Goal: Task Accomplishment & Management: Manage account settings

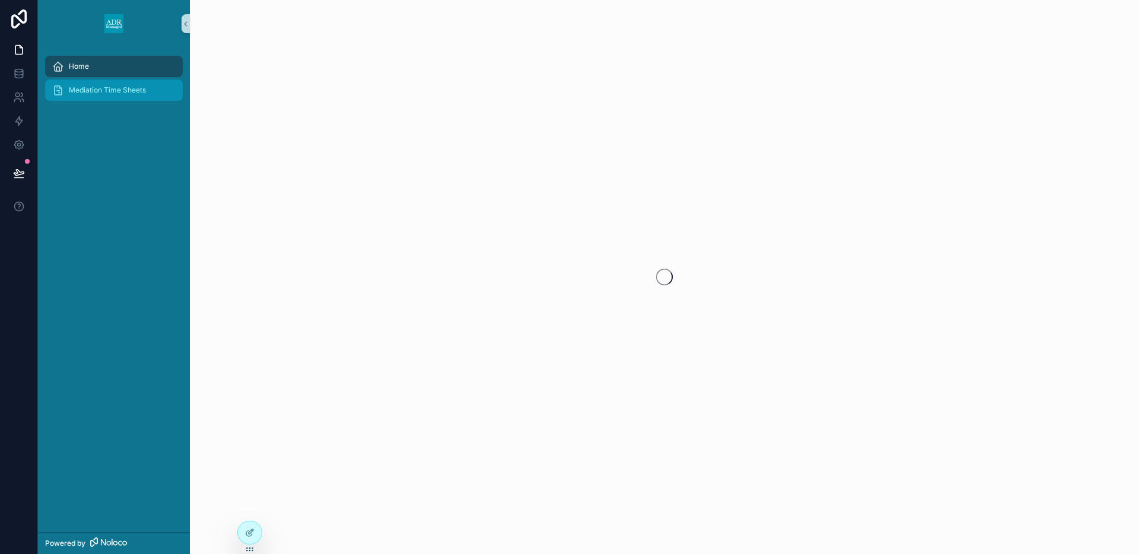
click at [104, 90] on span "Mediation Time Sheets" at bounding box center [107, 89] width 77 height 9
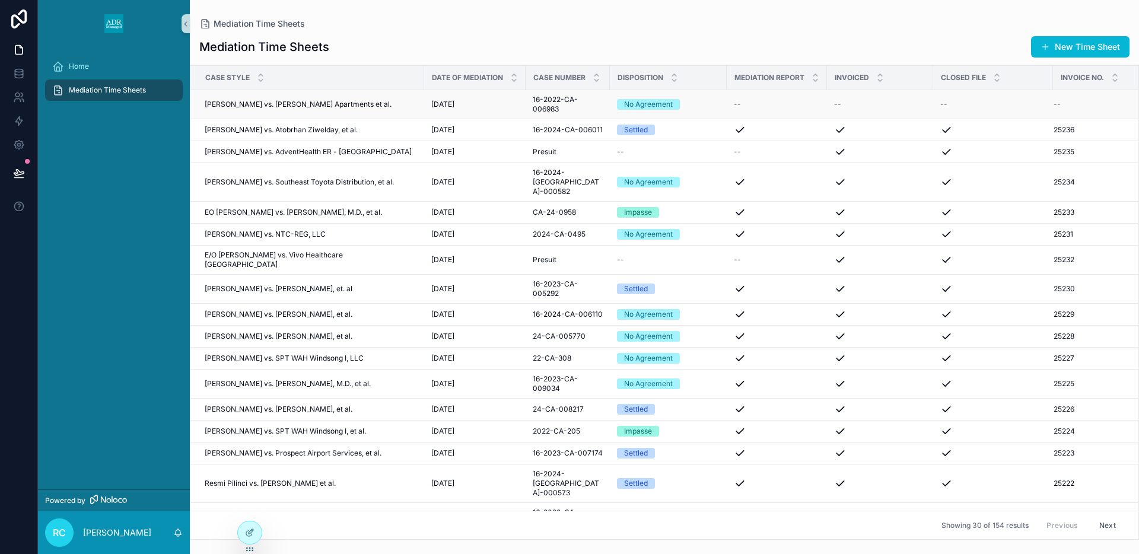
click at [745, 100] on div "--" at bounding box center [777, 104] width 86 height 9
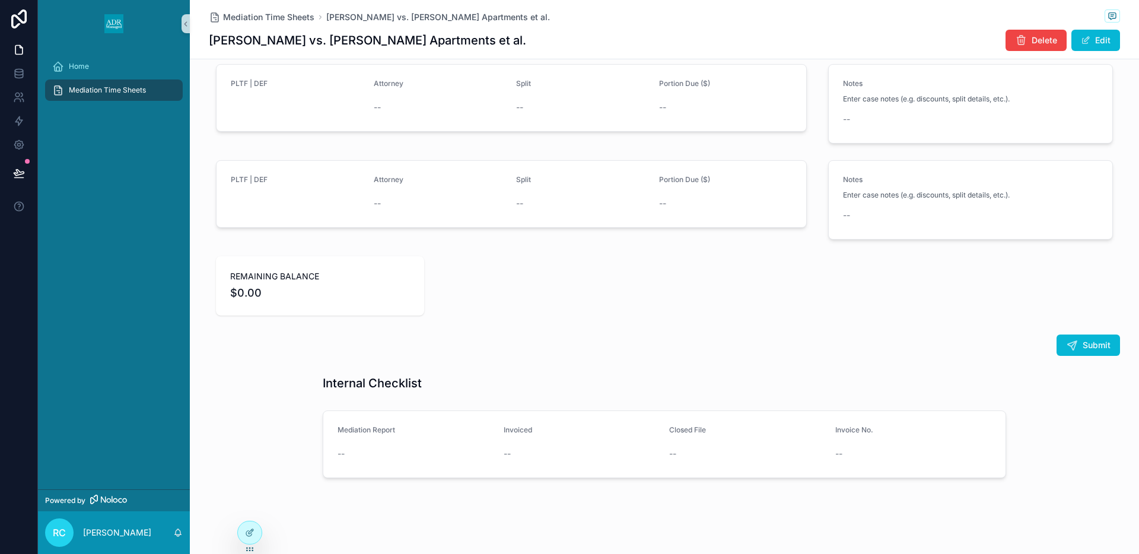
scroll to position [1553, 0]
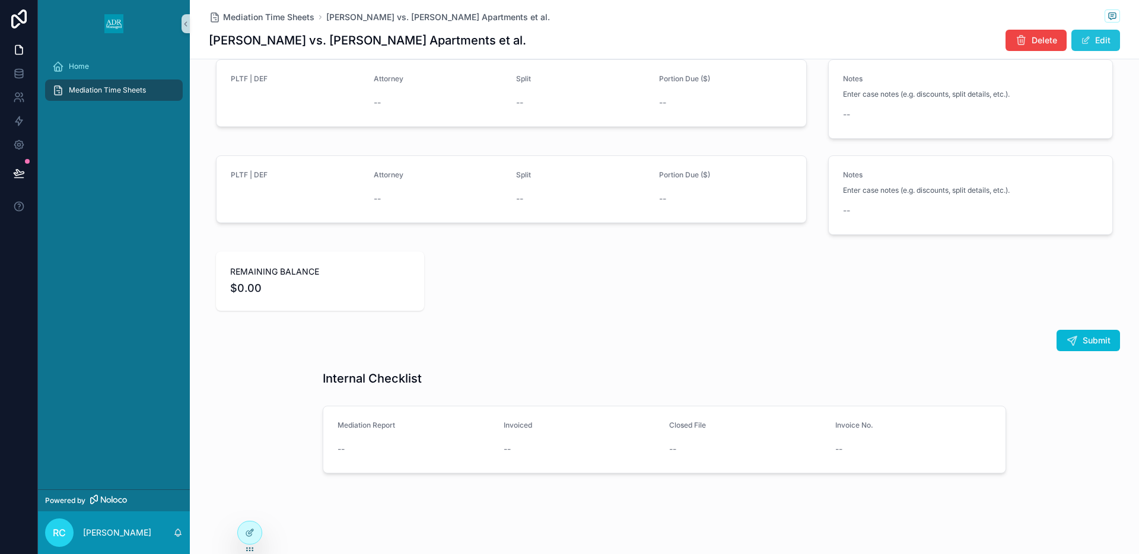
click at [1109, 39] on button "Edit" at bounding box center [1096, 40] width 49 height 21
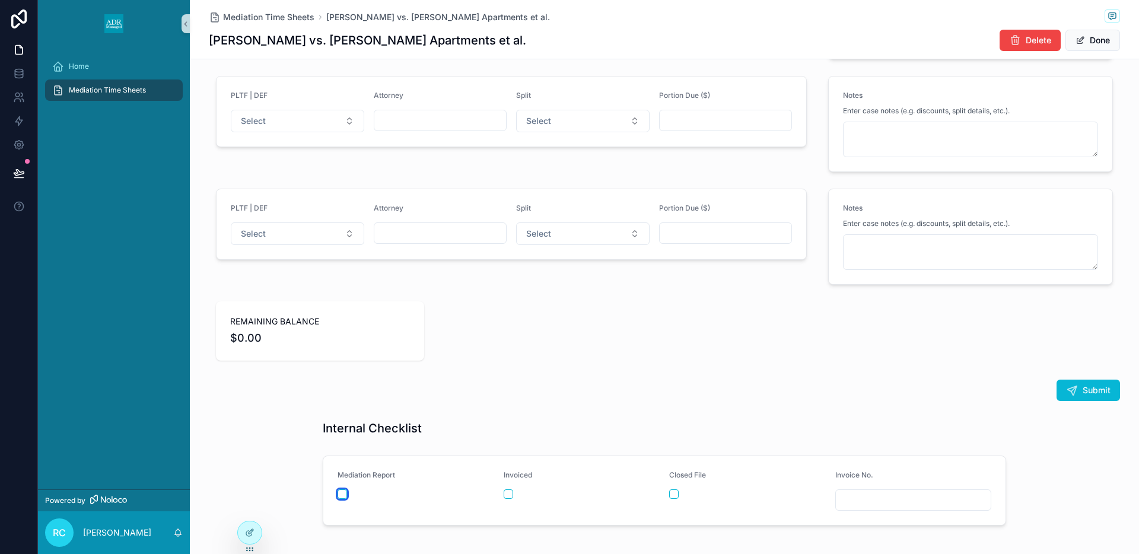
click at [342, 494] on button "scrollable content" at bounding box center [342, 494] width 9 height 9
click at [679, 490] on div "scrollable content" at bounding box center [747, 494] width 157 height 9
click at [674, 504] on li "Updating..." at bounding box center [569, 520] width 211 height 32
click at [672, 493] on button "scrollable content" at bounding box center [673, 494] width 9 height 9
click at [867, 485] on div "Invoice No." at bounding box center [913, 491] width 157 height 40
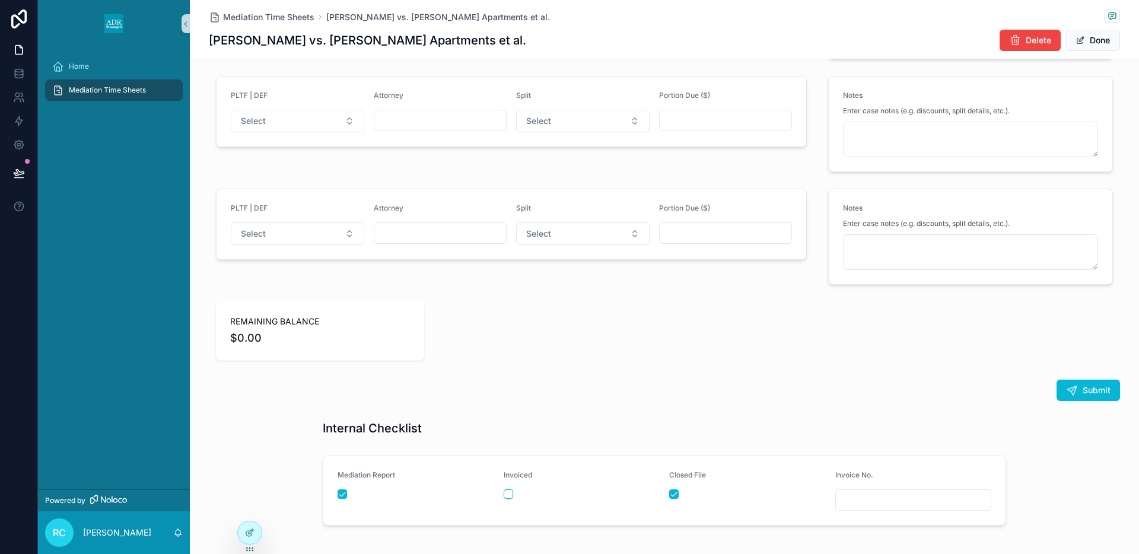
click at [863, 498] on input "scrollable content" at bounding box center [913, 500] width 155 height 17
type input "*****"
click at [845, 498] on input "*****" at bounding box center [913, 500] width 155 height 17
click at [1107, 37] on span "Done" at bounding box center [1093, 40] width 55 height 21
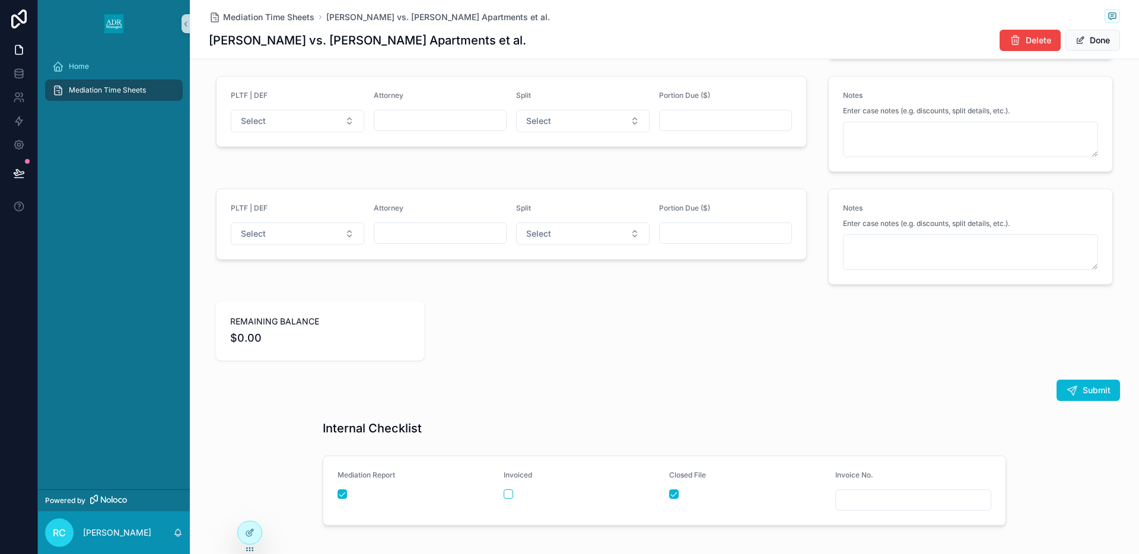
click at [73, 90] on span "Mediation Time Sheets" at bounding box center [107, 89] width 77 height 9
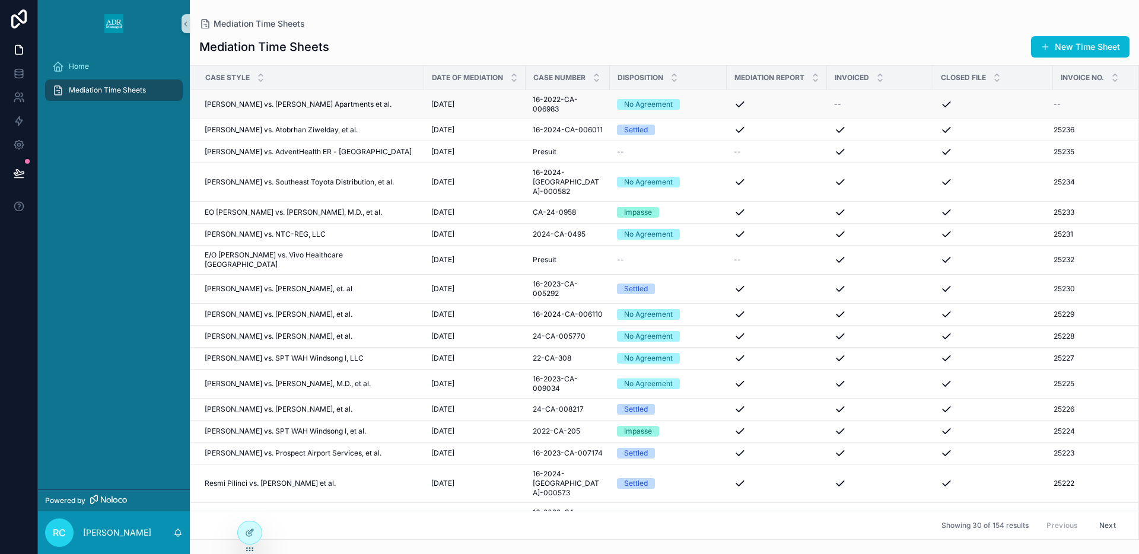
click at [841, 107] on div "--" at bounding box center [880, 104] width 92 height 9
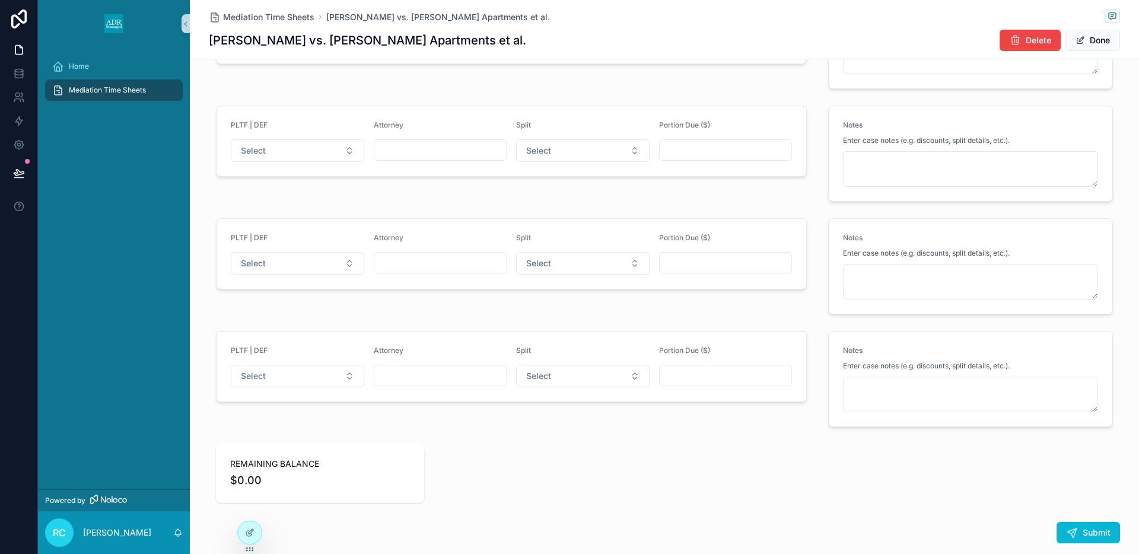
scroll to position [1690, 0]
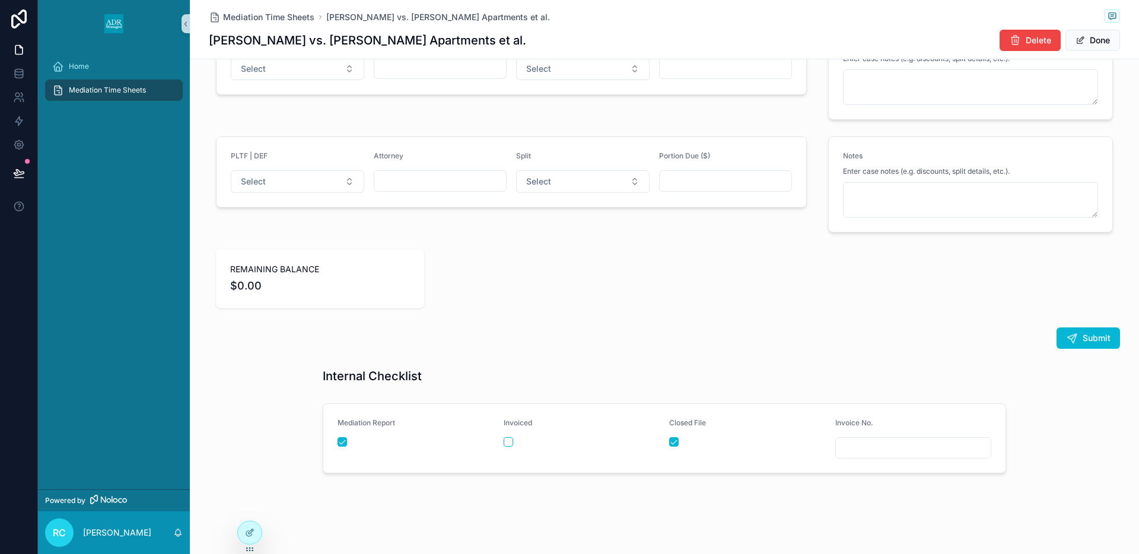
click at [857, 444] on input "scrollable content" at bounding box center [913, 448] width 155 height 17
type input "*****"
click at [1083, 43] on span "scrollable content" at bounding box center [1080, 40] width 9 height 9
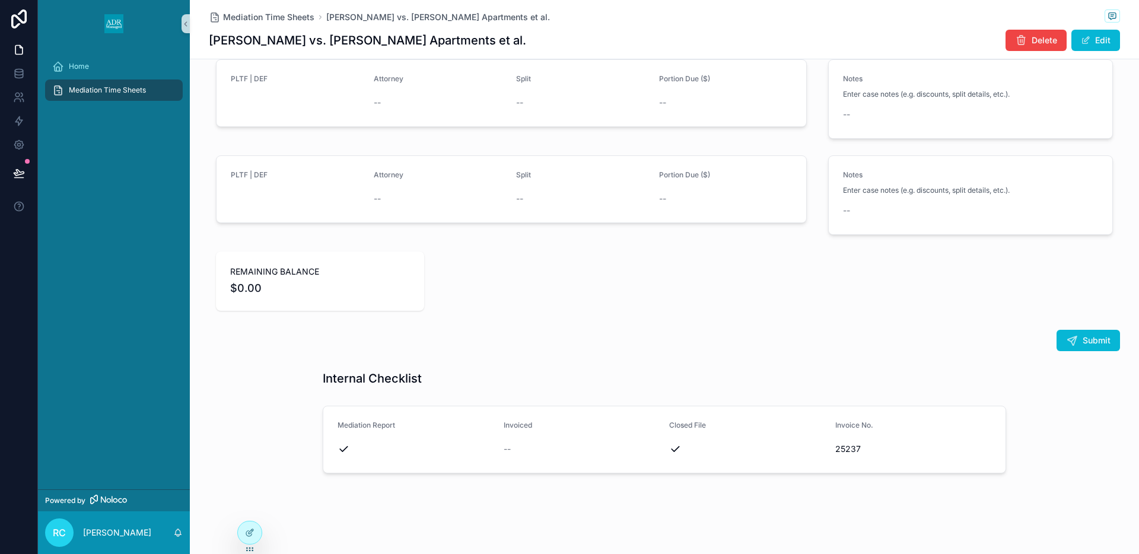
scroll to position [1553, 0]
click at [143, 95] on div "Mediation Time Sheets" at bounding box center [113, 90] width 123 height 19
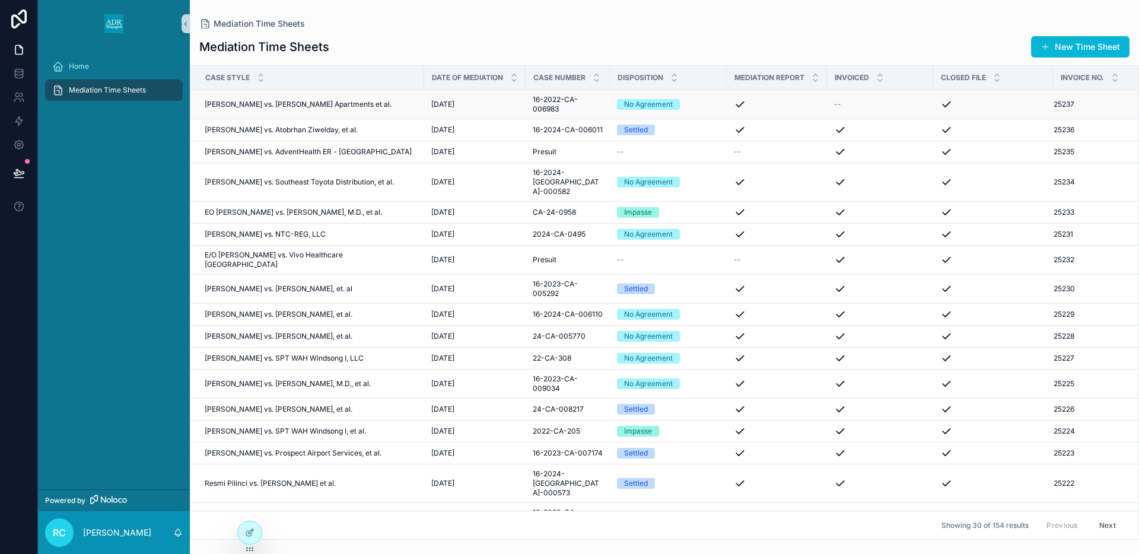
click at [402, 113] on td "[PERSON_NAME] vs. [PERSON_NAME] Apartments et al. [PERSON_NAME] vs. [PERSON_NAM…" at bounding box center [307, 104] width 234 height 29
drag, startPoint x: 293, startPoint y: 107, endPoint x: 142, endPoint y: 177, distance: 165.4
click at [293, 107] on span "[PERSON_NAME] vs. [PERSON_NAME] Apartments et al." at bounding box center [298, 104] width 187 height 9
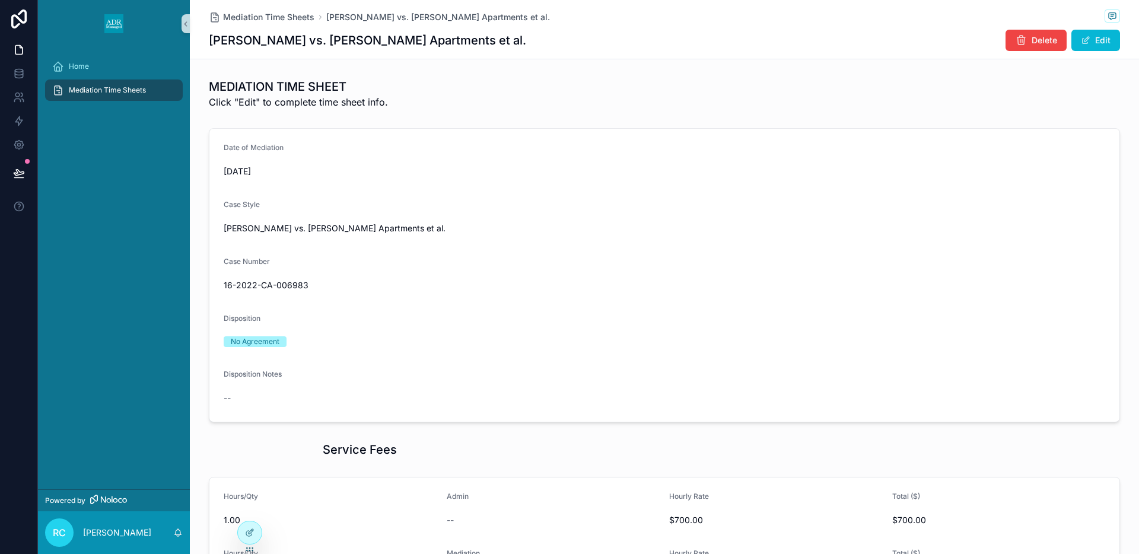
drag, startPoint x: 252, startPoint y: 39, endPoint x: 506, endPoint y: 42, distance: 253.4
click at [506, 42] on div "[PERSON_NAME] vs. [PERSON_NAME] Apartments et al. Delete Edit" at bounding box center [664, 40] width 911 height 23
copy h1 "[PERSON_NAME] vs. [PERSON_NAME] Apartments et al."
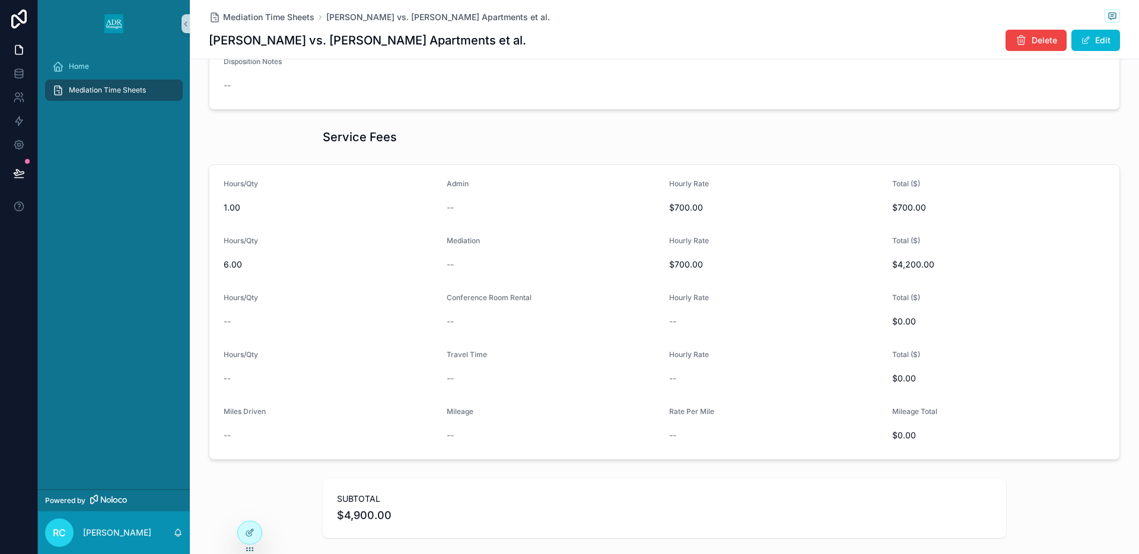
scroll to position [354, 0]
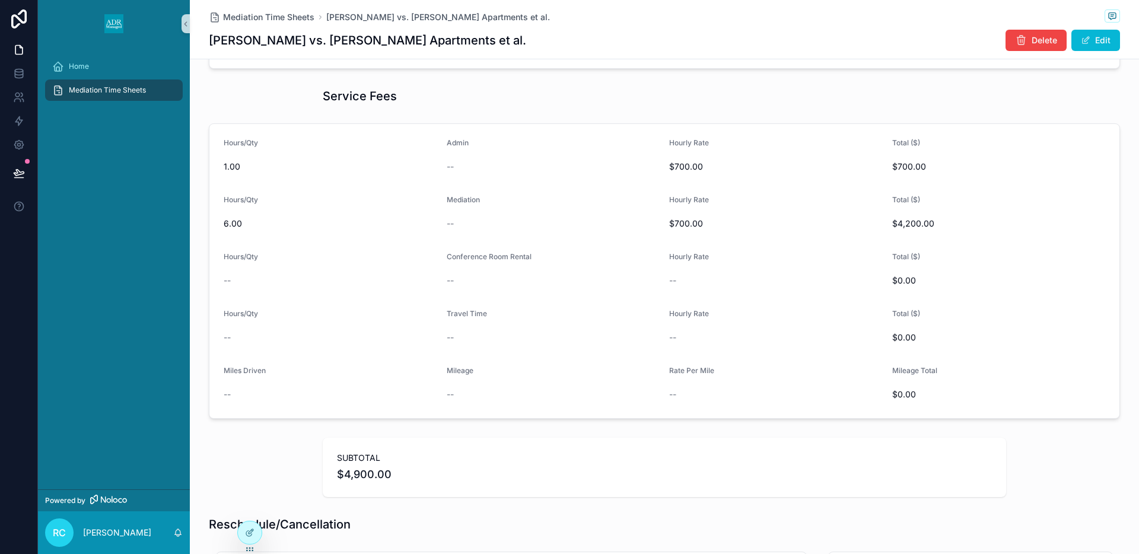
click at [244, 38] on h1 "[PERSON_NAME] vs. [PERSON_NAME] Apartments et al." at bounding box center [367, 40] width 317 height 17
drag, startPoint x: 208, startPoint y: 38, endPoint x: 295, endPoint y: 43, distance: 87.4
click at [295, 43] on div "Mediation Time Sheets [PERSON_NAME] vs. [PERSON_NAME] Apartments et al. [PERSON…" at bounding box center [664, 29] width 949 height 59
copy h1 "[PERSON_NAME]"
click at [319, 40] on h1 "[PERSON_NAME] vs. [PERSON_NAME] Apartments et al." at bounding box center [367, 40] width 317 height 17
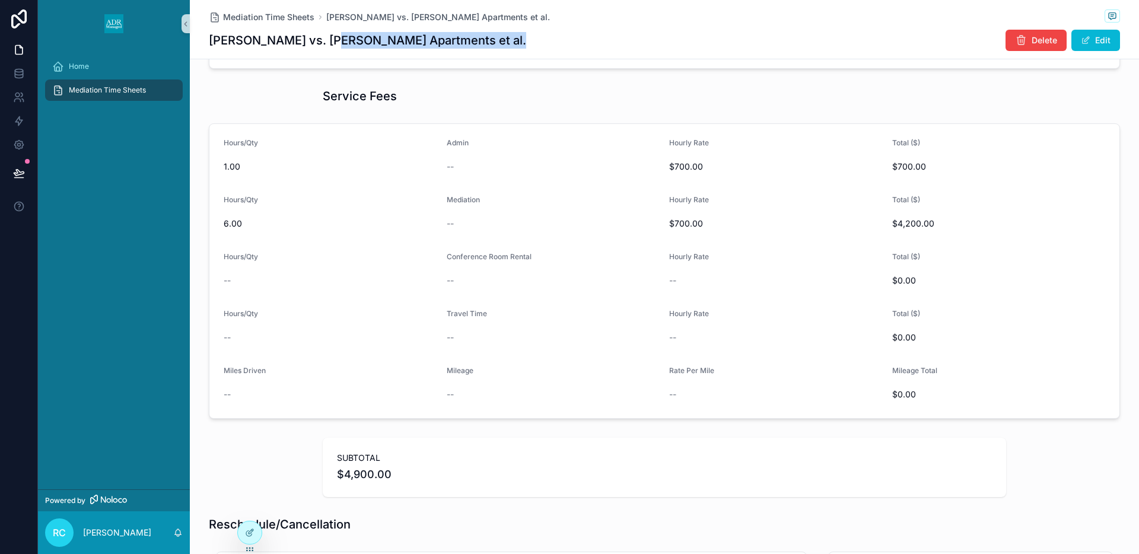
drag, startPoint x: 319, startPoint y: 40, endPoint x: 504, endPoint y: 41, distance: 184.5
click at [504, 41] on div "[PERSON_NAME] vs. [PERSON_NAME] Apartments et al. Delete Edit" at bounding box center [664, 40] width 911 height 23
copy h1 "[PERSON_NAME] Apartments et al."
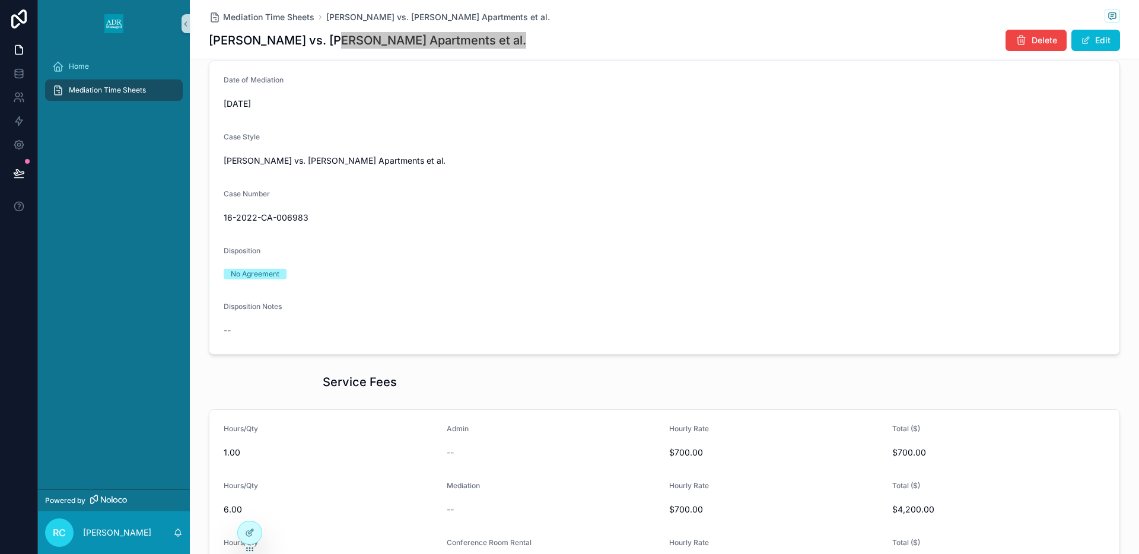
scroll to position [0, 0]
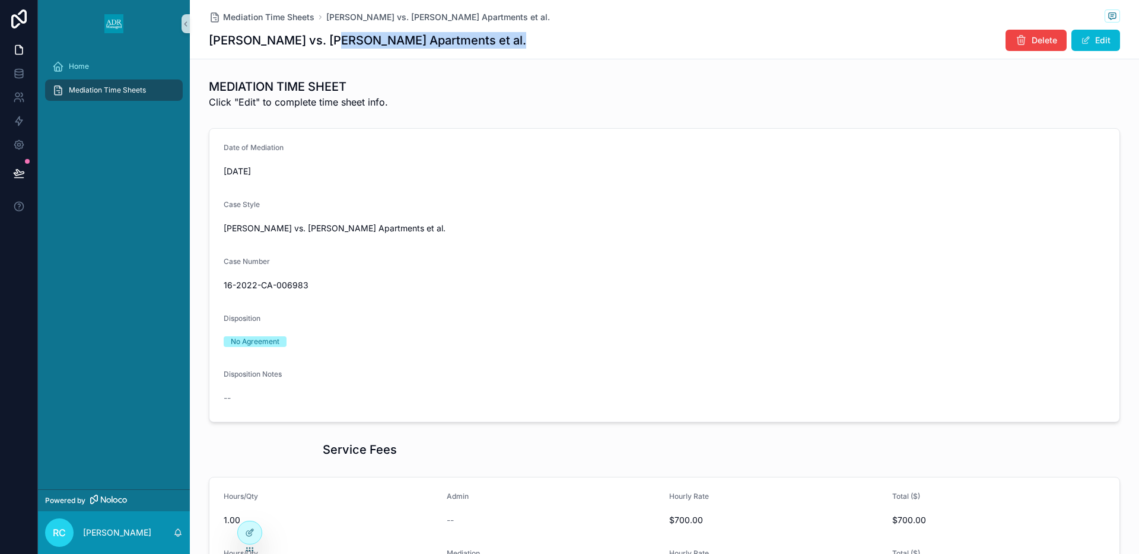
click at [236, 284] on span "16-2022-CA-006983" at bounding box center [665, 285] width 882 height 12
copy span "16-2022-CA-006983"
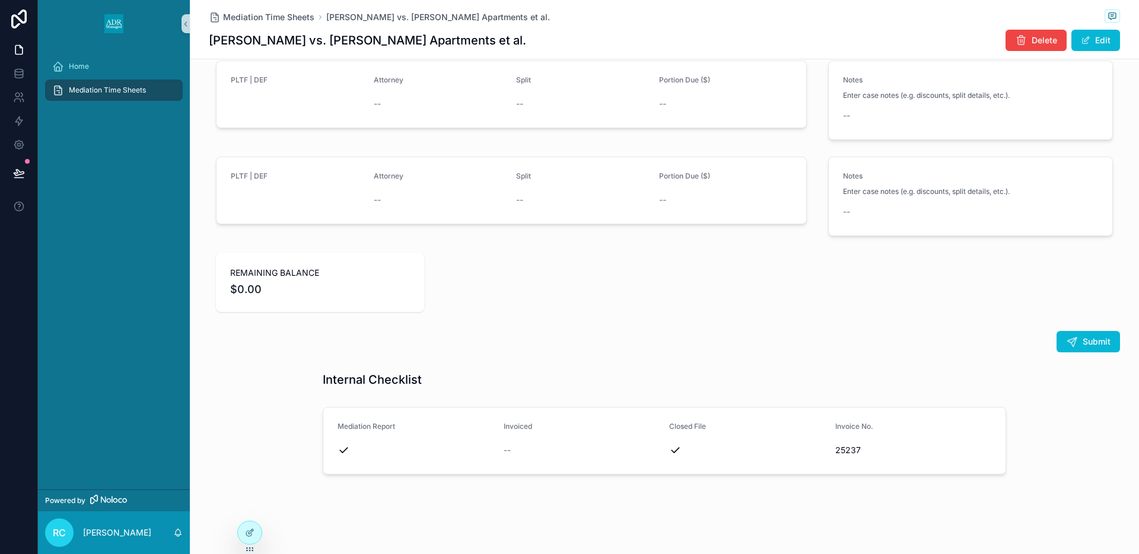
scroll to position [1553, 0]
click at [1101, 44] on button "Edit" at bounding box center [1096, 40] width 49 height 21
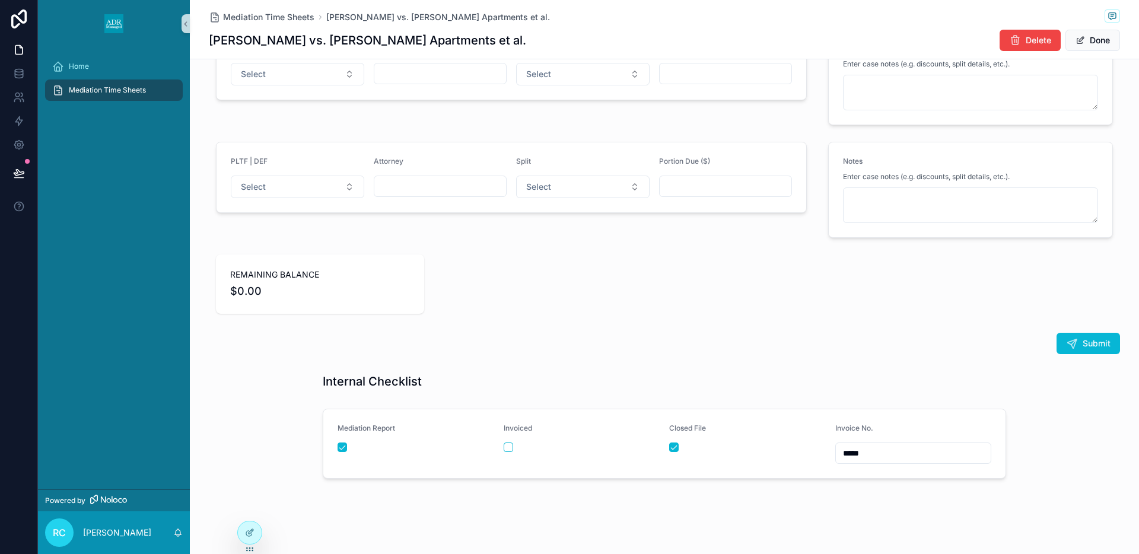
scroll to position [1690, 0]
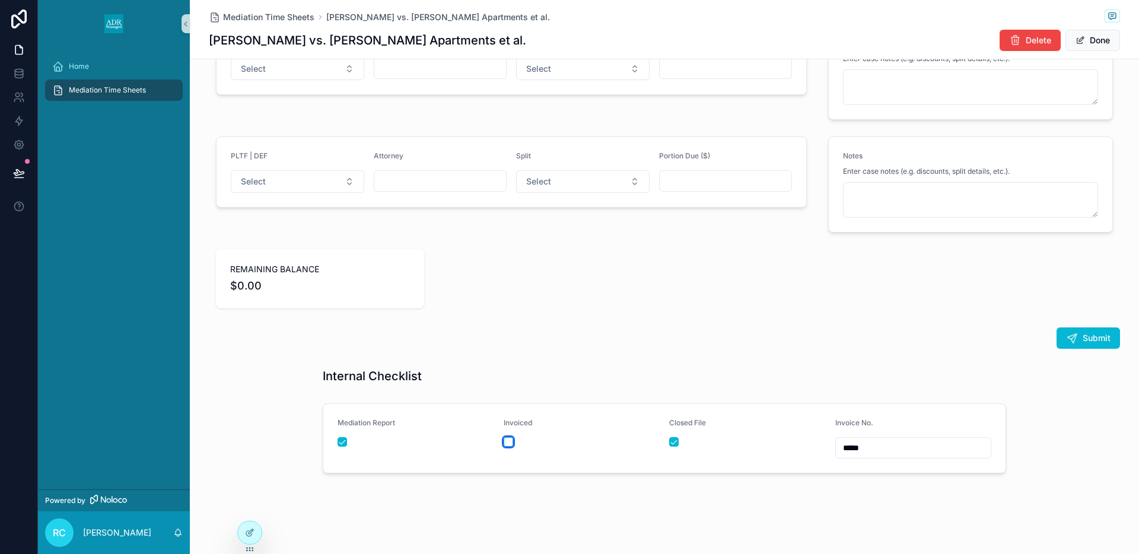
click at [507, 440] on button "scrollable content" at bounding box center [508, 441] width 9 height 9
click at [1094, 41] on button "Done" at bounding box center [1093, 40] width 55 height 21
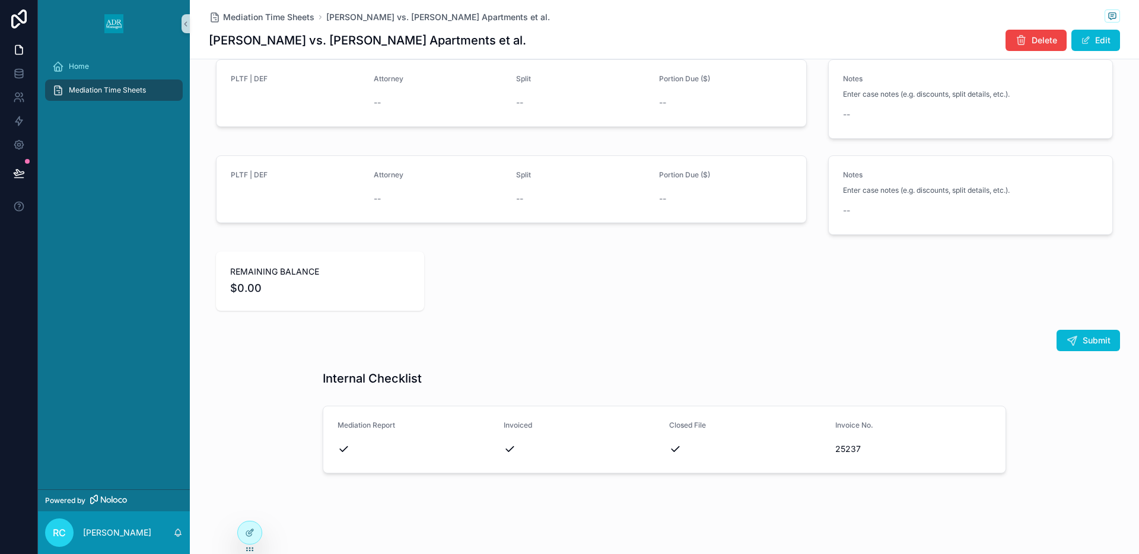
scroll to position [1553, 0]
click at [104, 87] on span "Mediation Time Sheets" at bounding box center [107, 89] width 77 height 9
